Goal: Task Accomplishment & Management: Complete application form

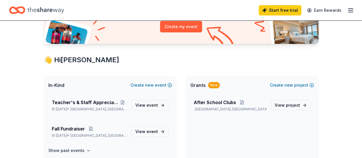
scroll to position [68, 0]
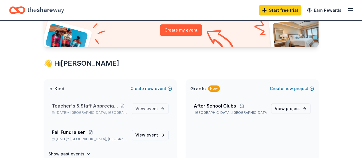
click at [83, 103] on span "Teacher's & Staff Appreciation Week" at bounding box center [85, 105] width 66 height 7
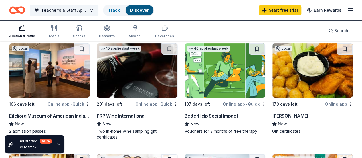
scroll to position [55, 0]
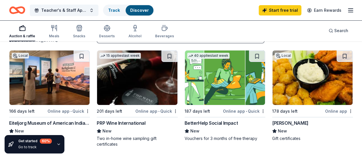
click at [325, 110] on div "Online app" at bounding box center [339, 110] width 28 height 7
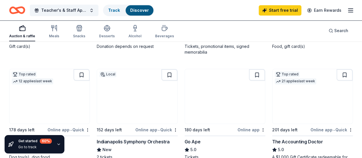
scroll to position [257, 0]
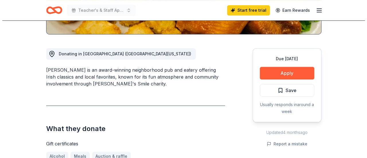
scroll to position [144, 0]
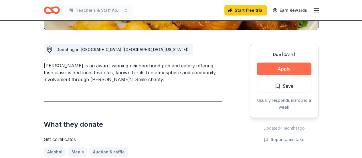
click at [286, 67] on button "Apply" at bounding box center [284, 68] width 54 height 13
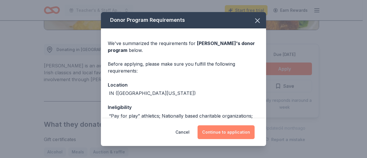
click at [225, 127] on button "Continue to application" at bounding box center [225, 132] width 57 height 14
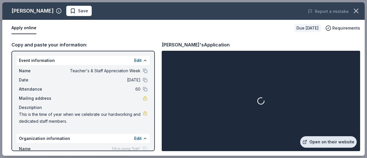
click at [328, 142] on link "Open on their website" at bounding box center [328, 141] width 56 height 11
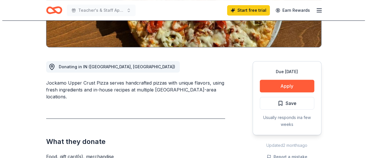
scroll to position [126, 0]
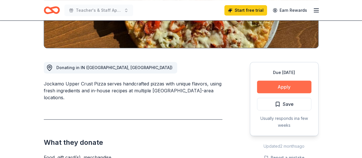
click at [278, 83] on button "Apply" at bounding box center [284, 86] width 54 height 13
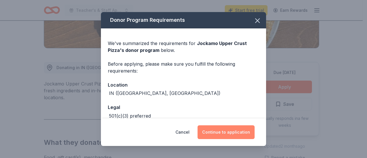
click at [218, 132] on button "Continue to application" at bounding box center [225, 132] width 57 height 14
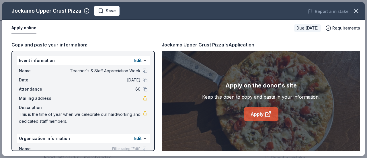
click at [248, 110] on link "Apply" at bounding box center [260, 114] width 35 height 14
